Goal: Task Accomplishment & Management: Use online tool/utility

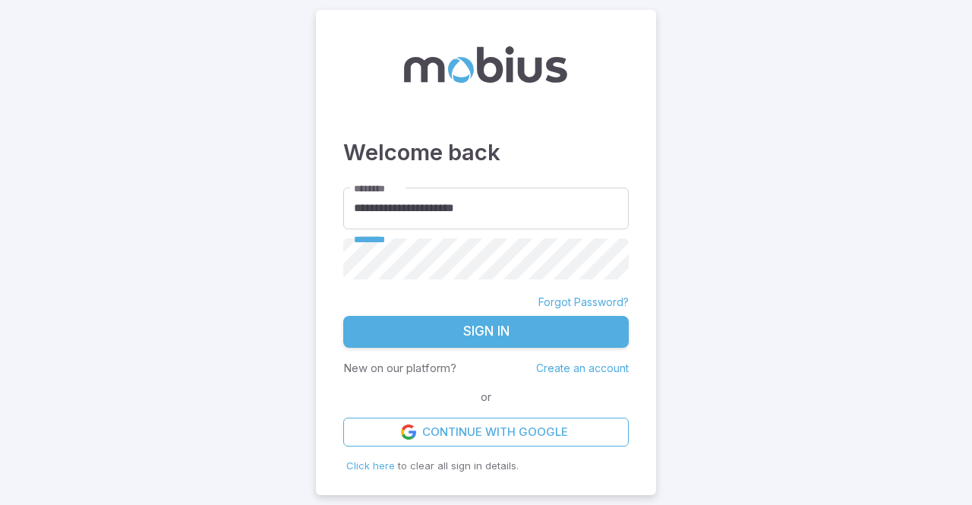
click at [343, 316] on button "Sign In" at bounding box center [485, 332] width 285 height 32
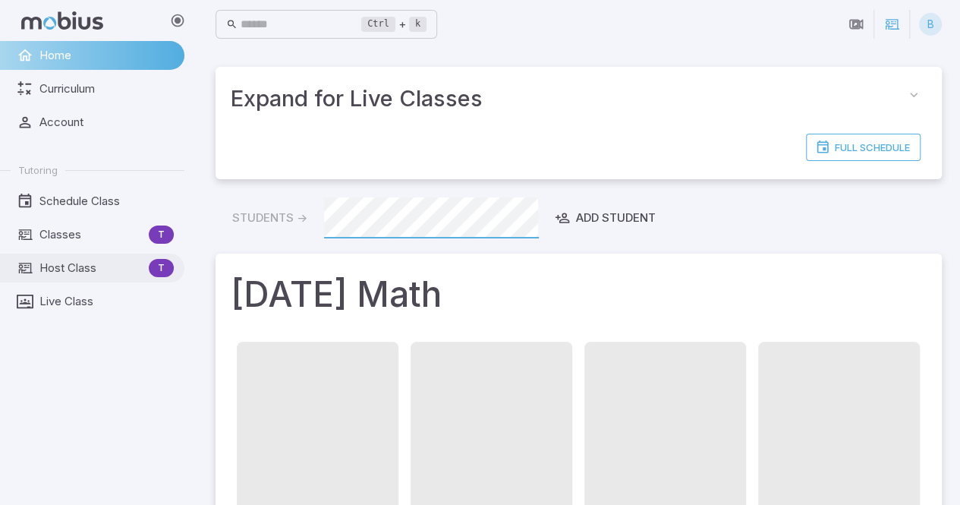
click at [73, 274] on span "Host Class" at bounding box center [90, 268] width 103 height 17
